Goal: Use online tool/utility: Utilize a website feature to perform a specific function

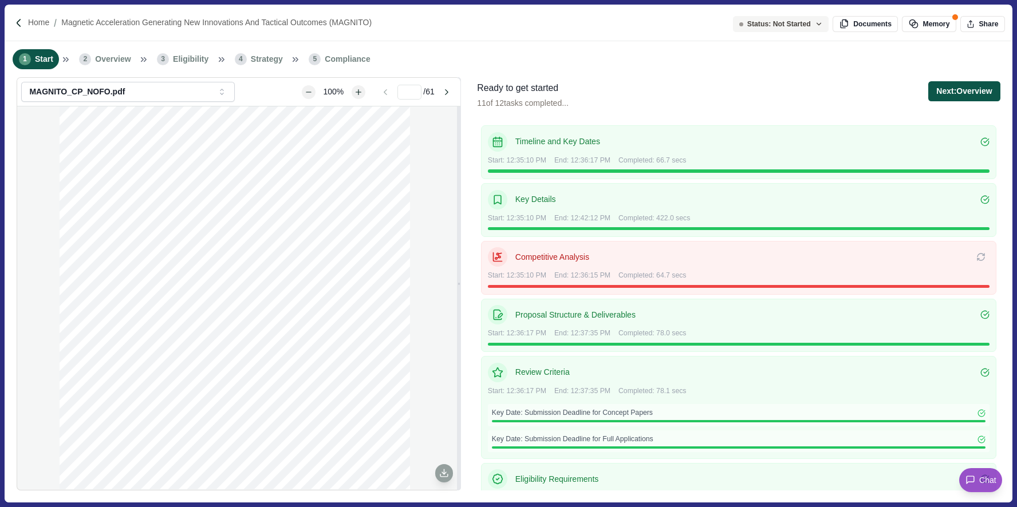
click at [947, 92] on button "Next: Overview" at bounding box center [964, 91] width 72 height 20
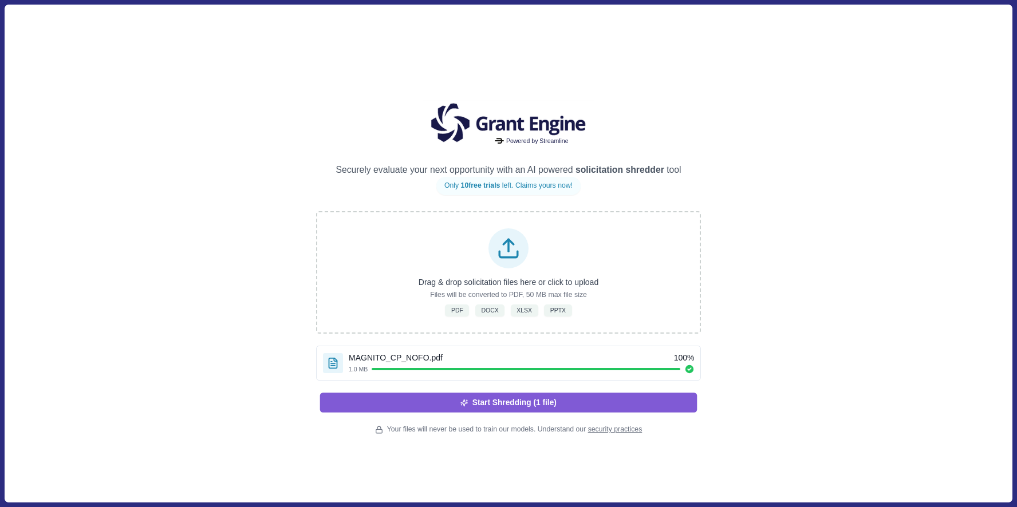
click at [572, 400] on button "Start Shredding (1 file)" at bounding box center [508, 402] width 377 height 19
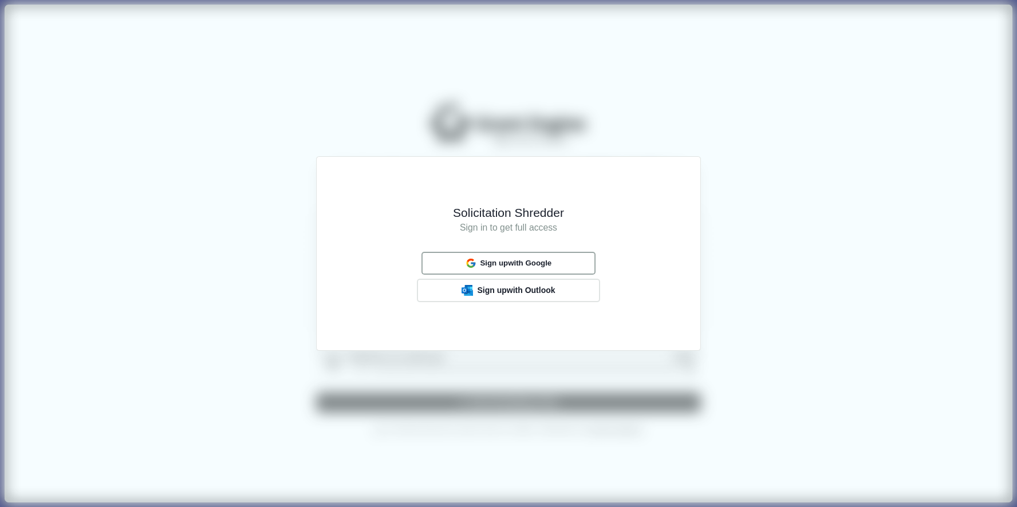
click at [548, 262] on span "Sign up with Google" at bounding box center [516, 263] width 72 height 9
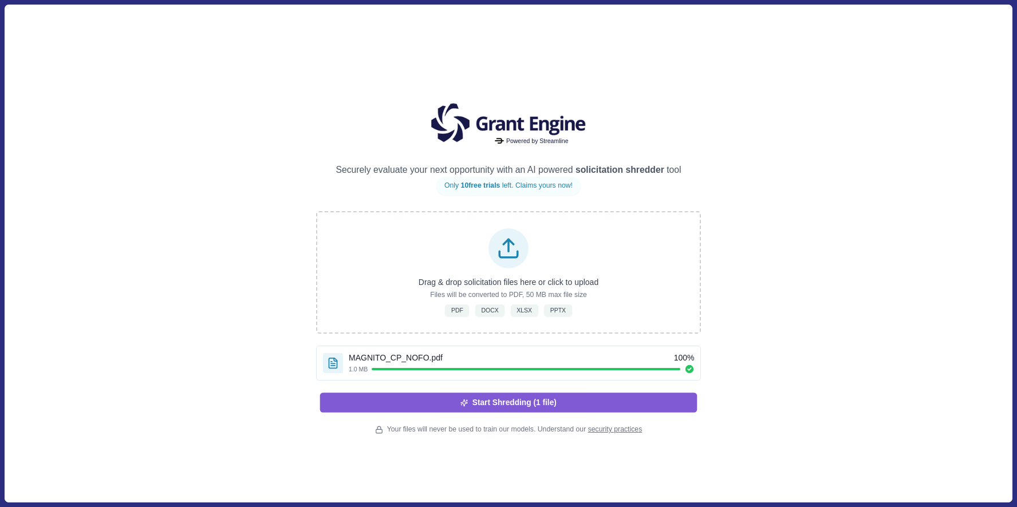
click at [585, 410] on button "Start Shredding (1 file)" at bounding box center [508, 402] width 377 height 19
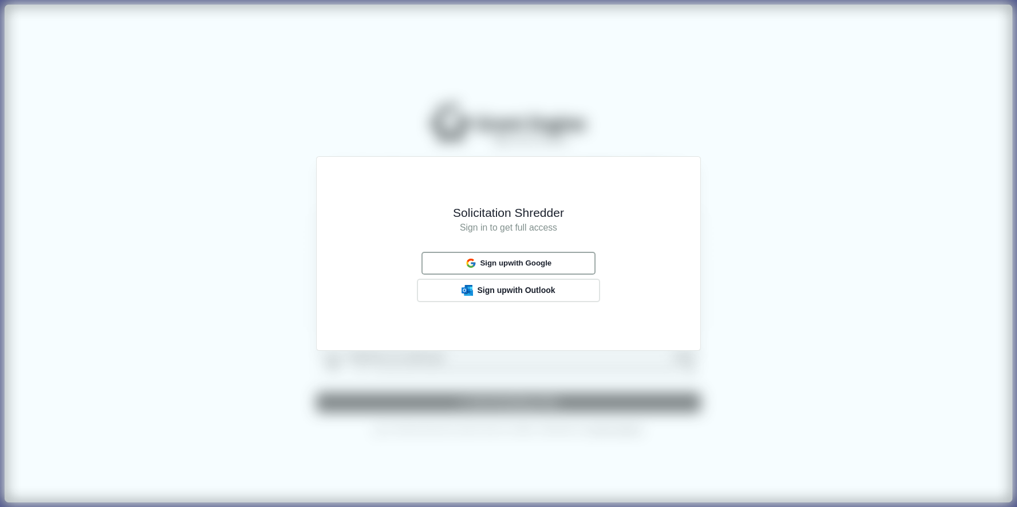
click at [556, 262] on button "Sign up with Google" at bounding box center [508, 263] width 174 height 22
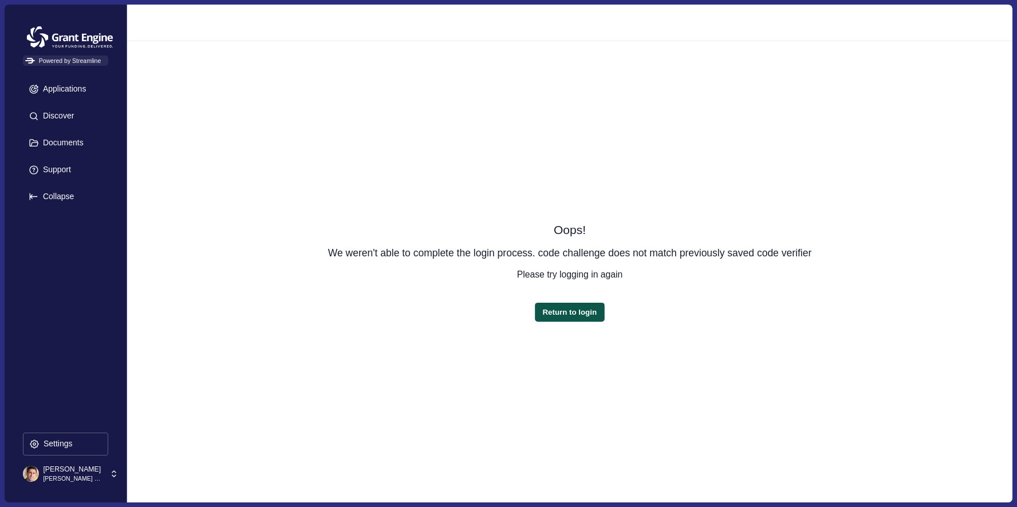
click at [562, 314] on button "Return to login" at bounding box center [569, 311] width 69 height 19
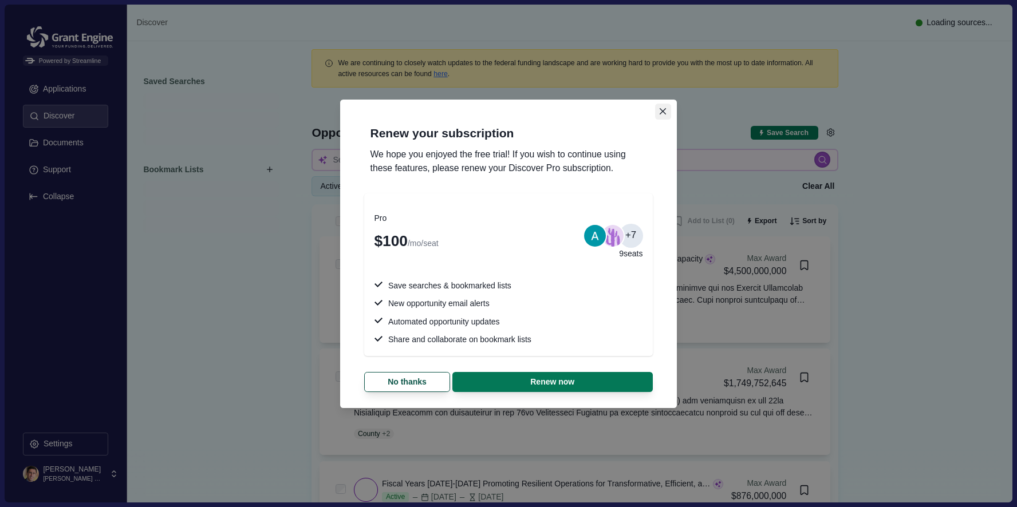
click at [663, 110] on icon "Close" at bounding box center [663, 111] width 6 height 6
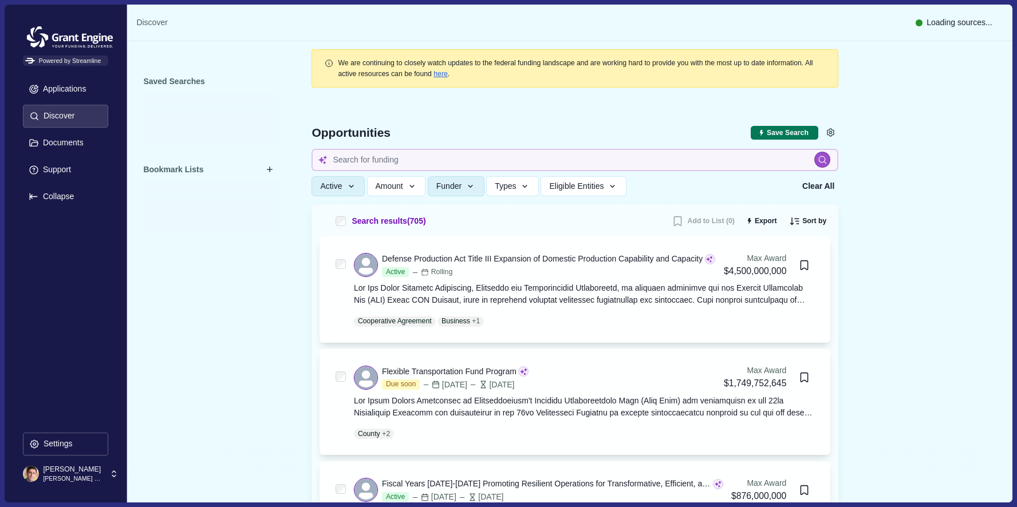
click at [663, 110] on section "Renew your subscription We hope you enjoyed the free trial! If you wish to cont…" at bounding box center [509, 253] width 320 height 293
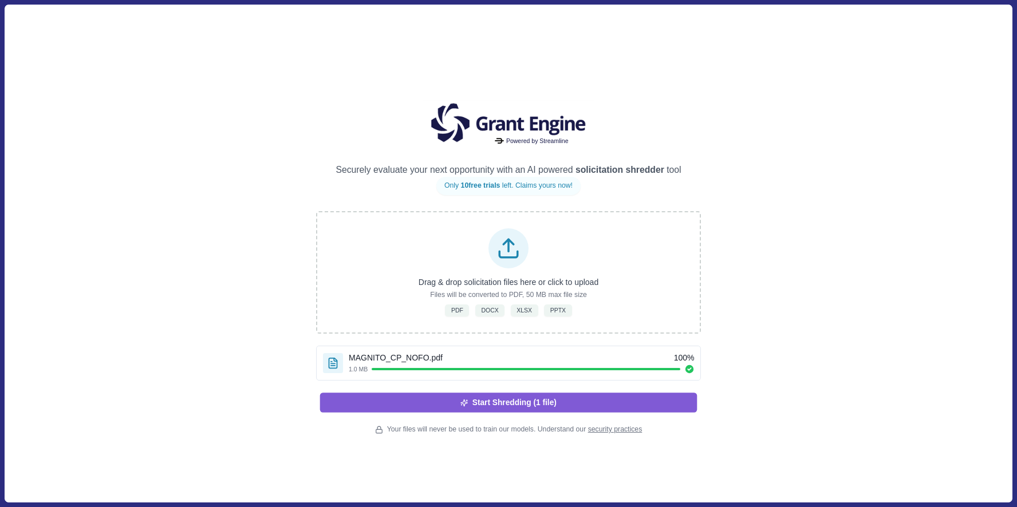
click at [593, 397] on button "Start Shredding (1 file)" at bounding box center [508, 402] width 377 height 19
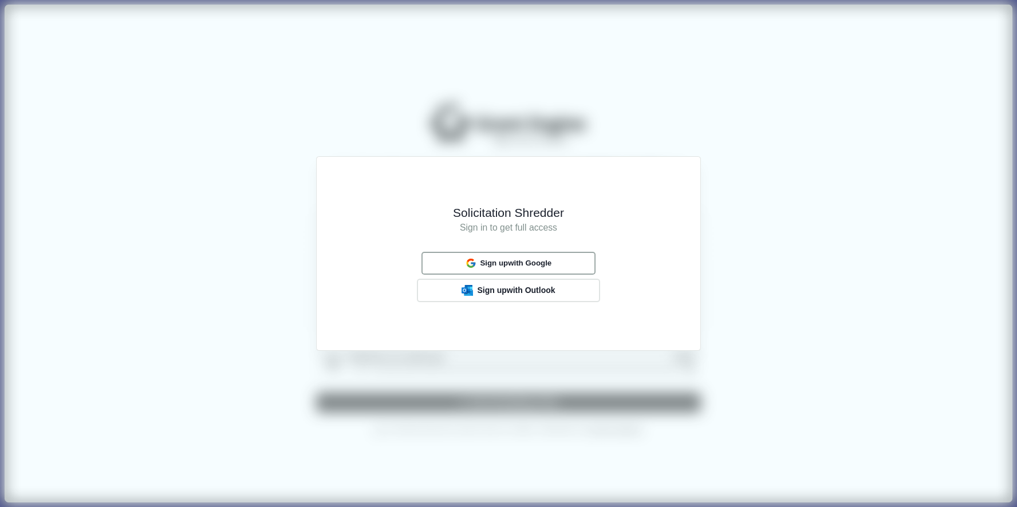
click at [583, 261] on button "Sign up with Google" at bounding box center [508, 263] width 174 height 22
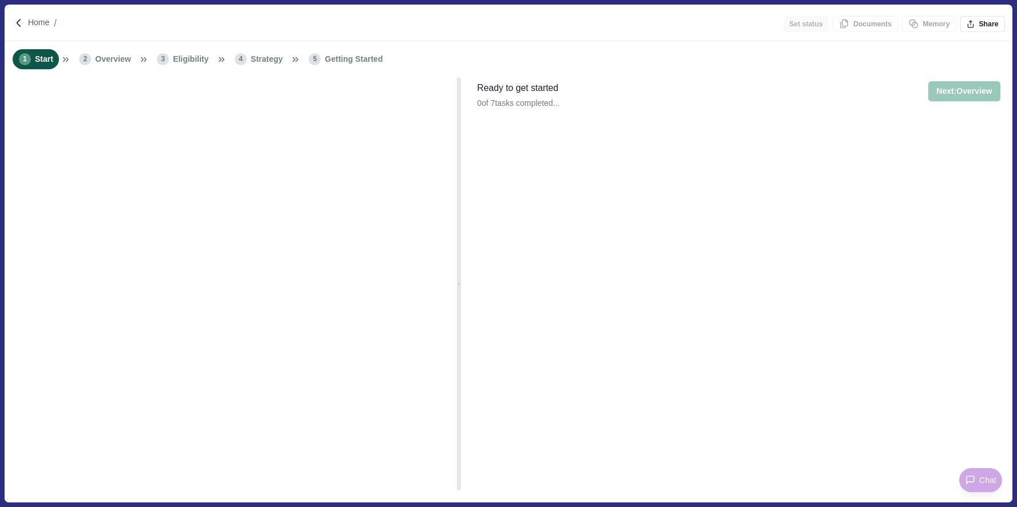
type input "**********"
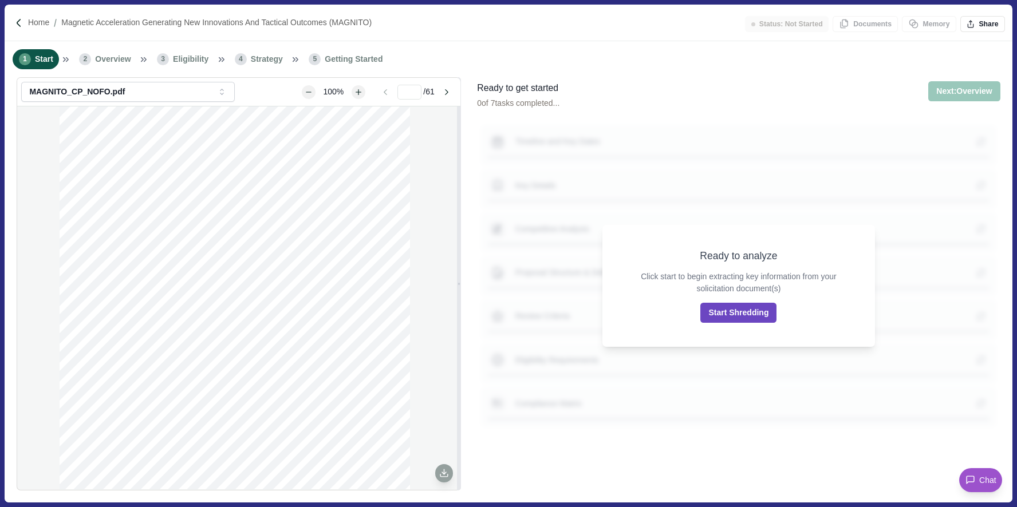
click at [723, 318] on button "Start Shredding" at bounding box center [738, 313] width 76 height 20
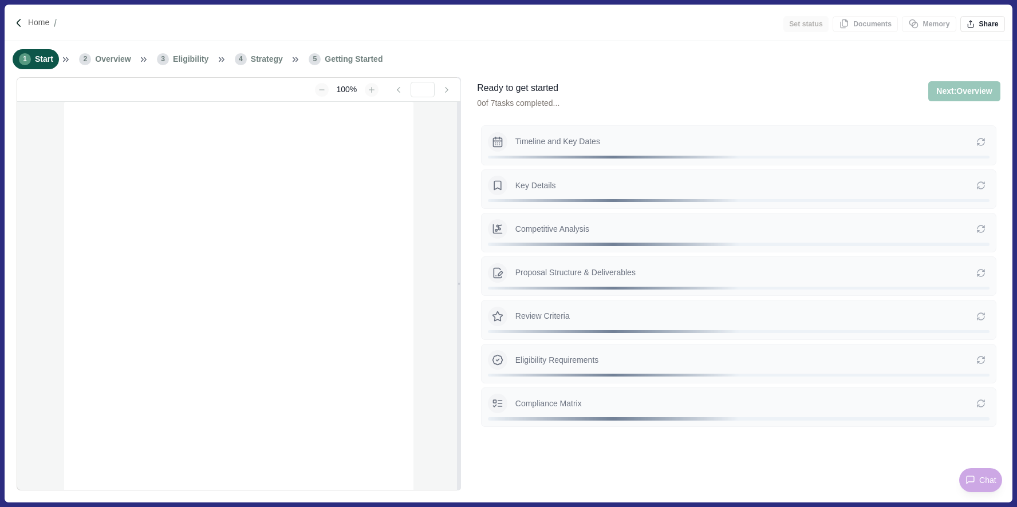
type input "**********"
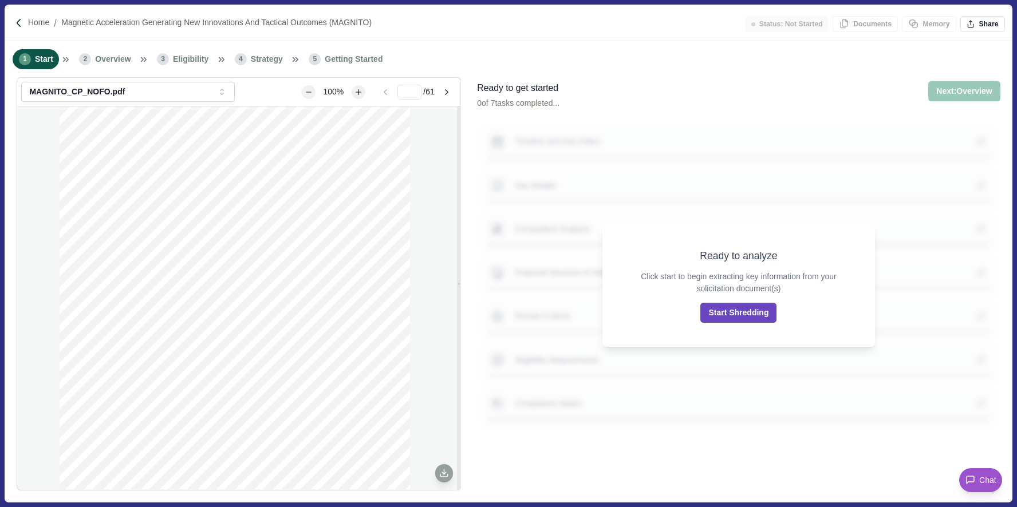
click at [751, 313] on button "Start Shredding" at bounding box center [738, 313] width 76 height 20
